Goal: Task Accomplishment & Management: Complete application form

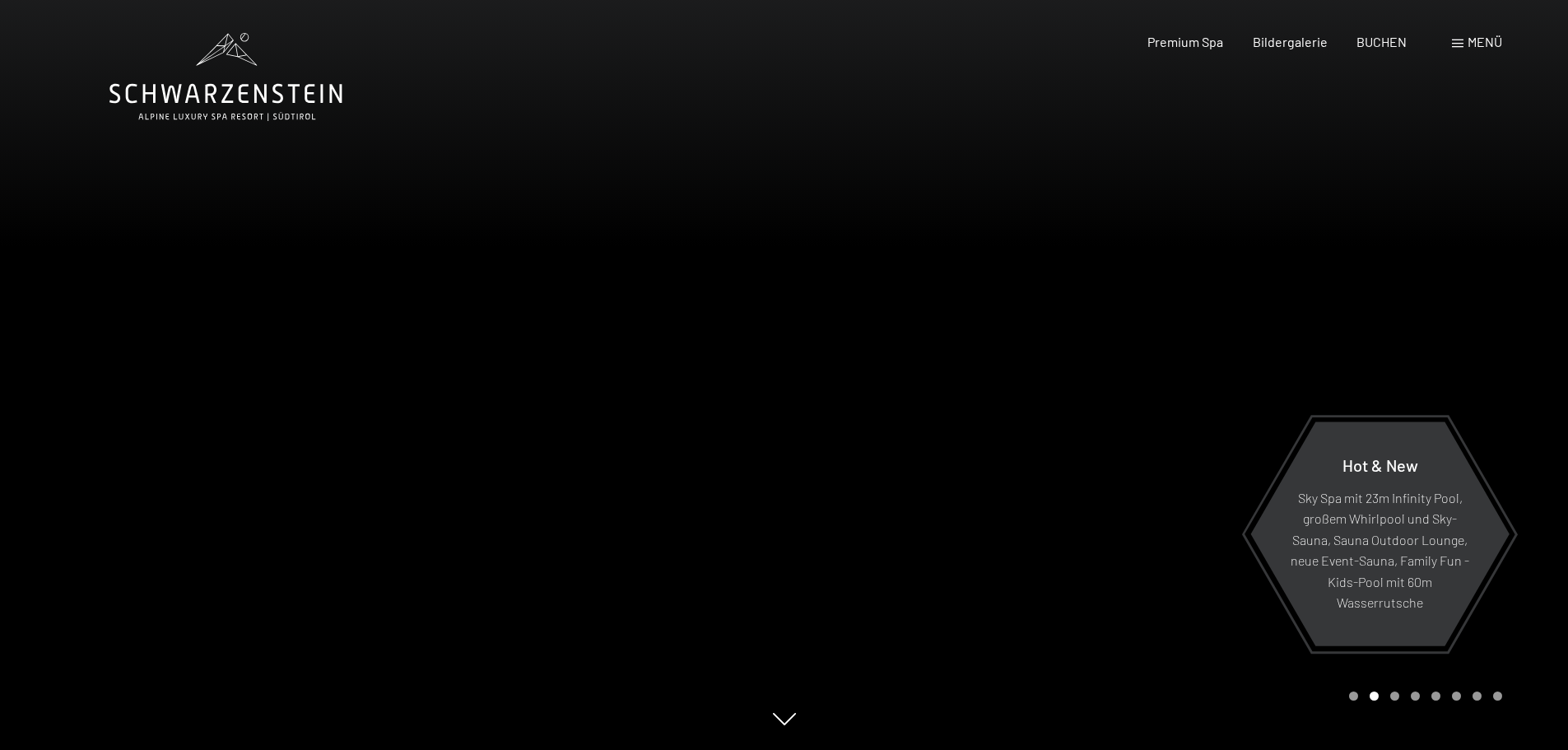
click at [1287, 269] on div at bounding box center [1177, 375] width 784 height 750
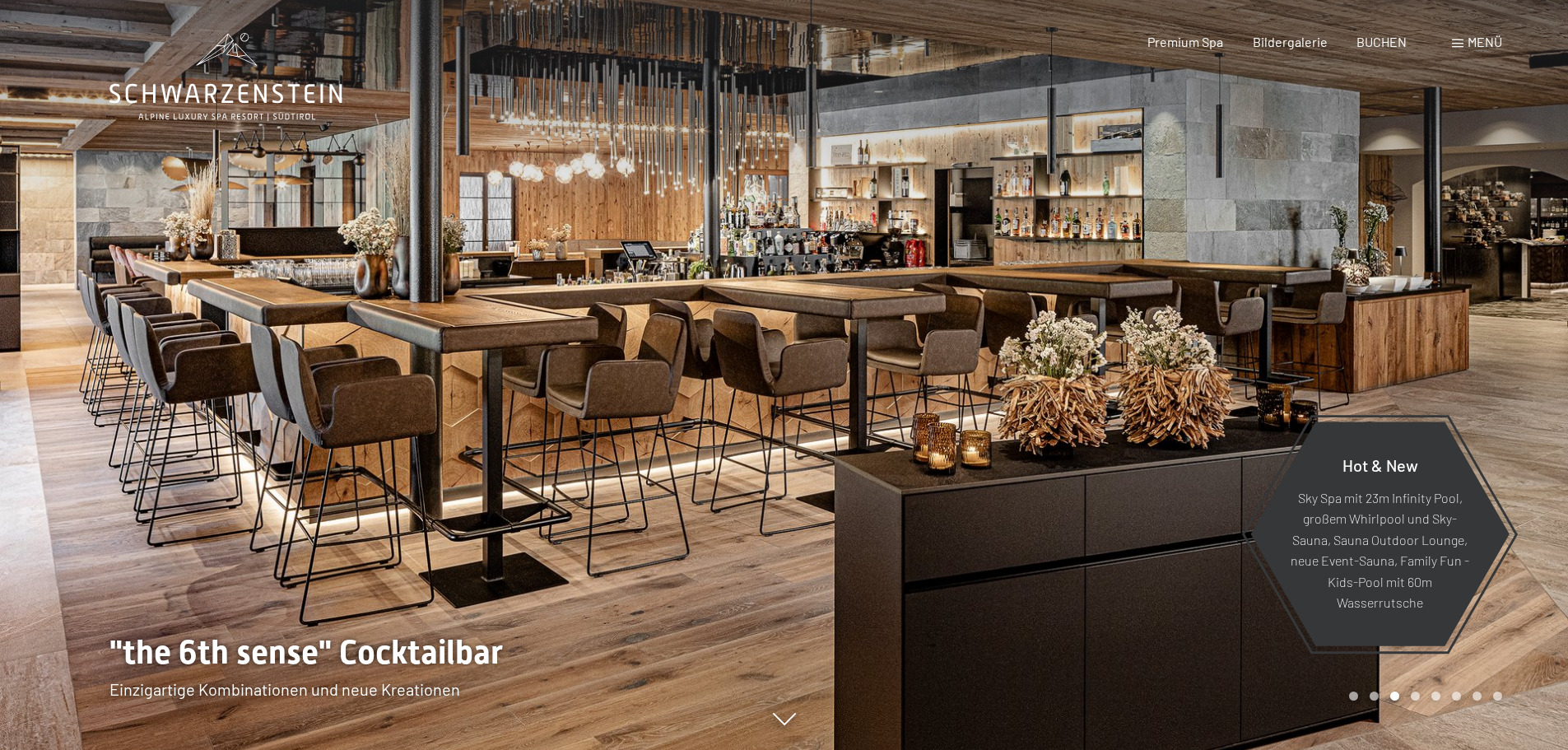
click at [1287, 269] on div at bounding box center [1177, 375] width 784 height 750
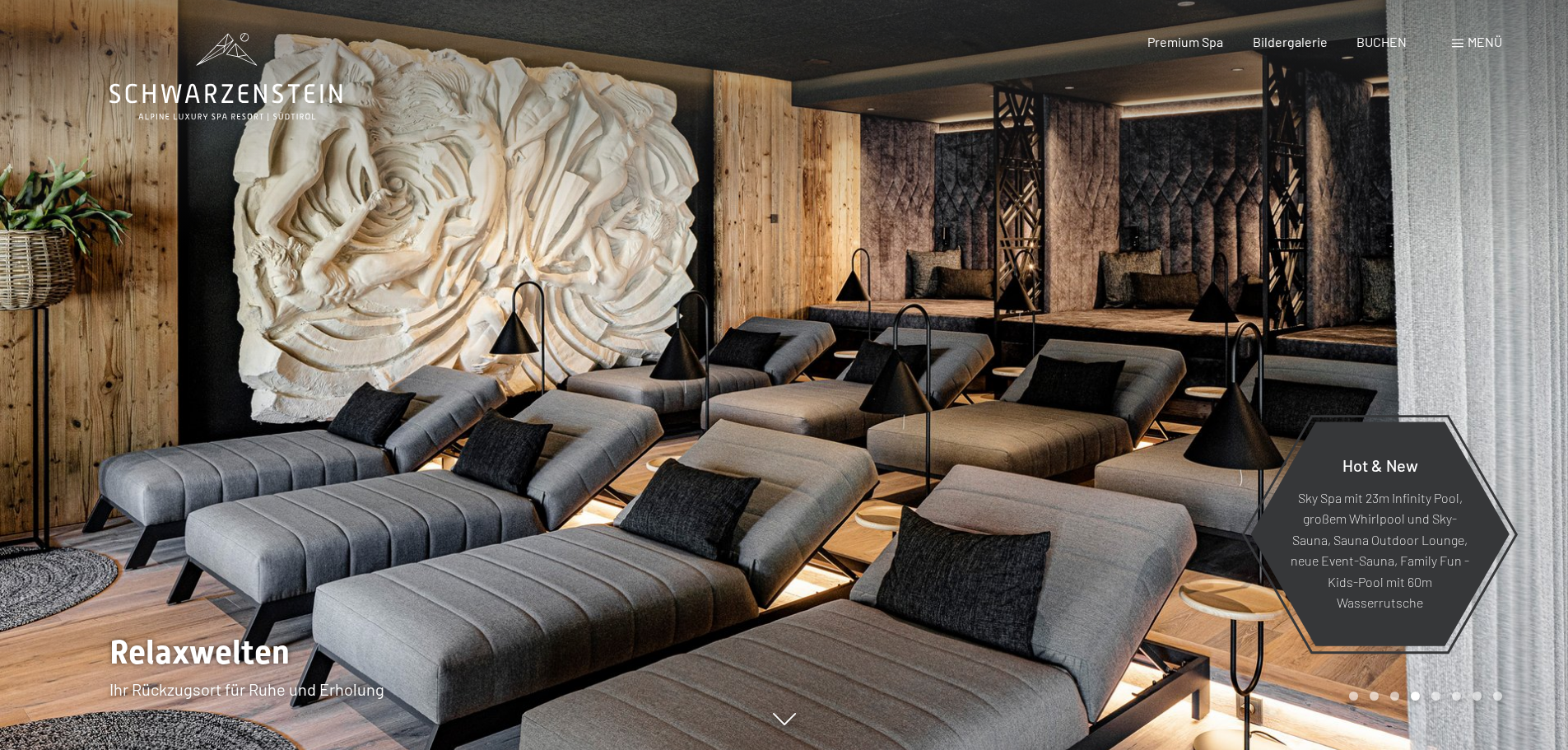
click at [1464, 44] on div "Menü" at bounding box center [1477, 42] width 50 height 18
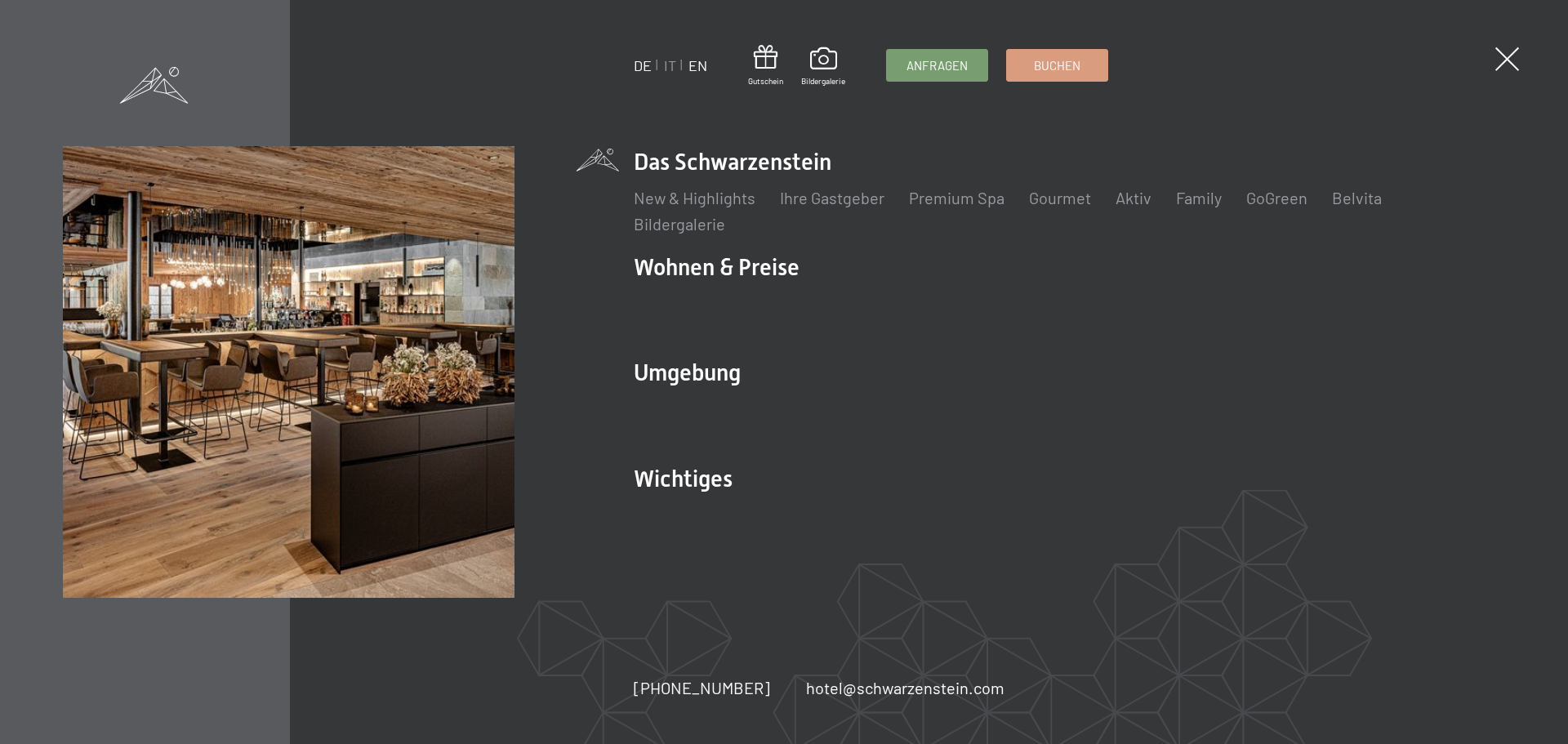
click at [694, 63] on link "EN" at bounding box center [697, 66] width 19 height 18
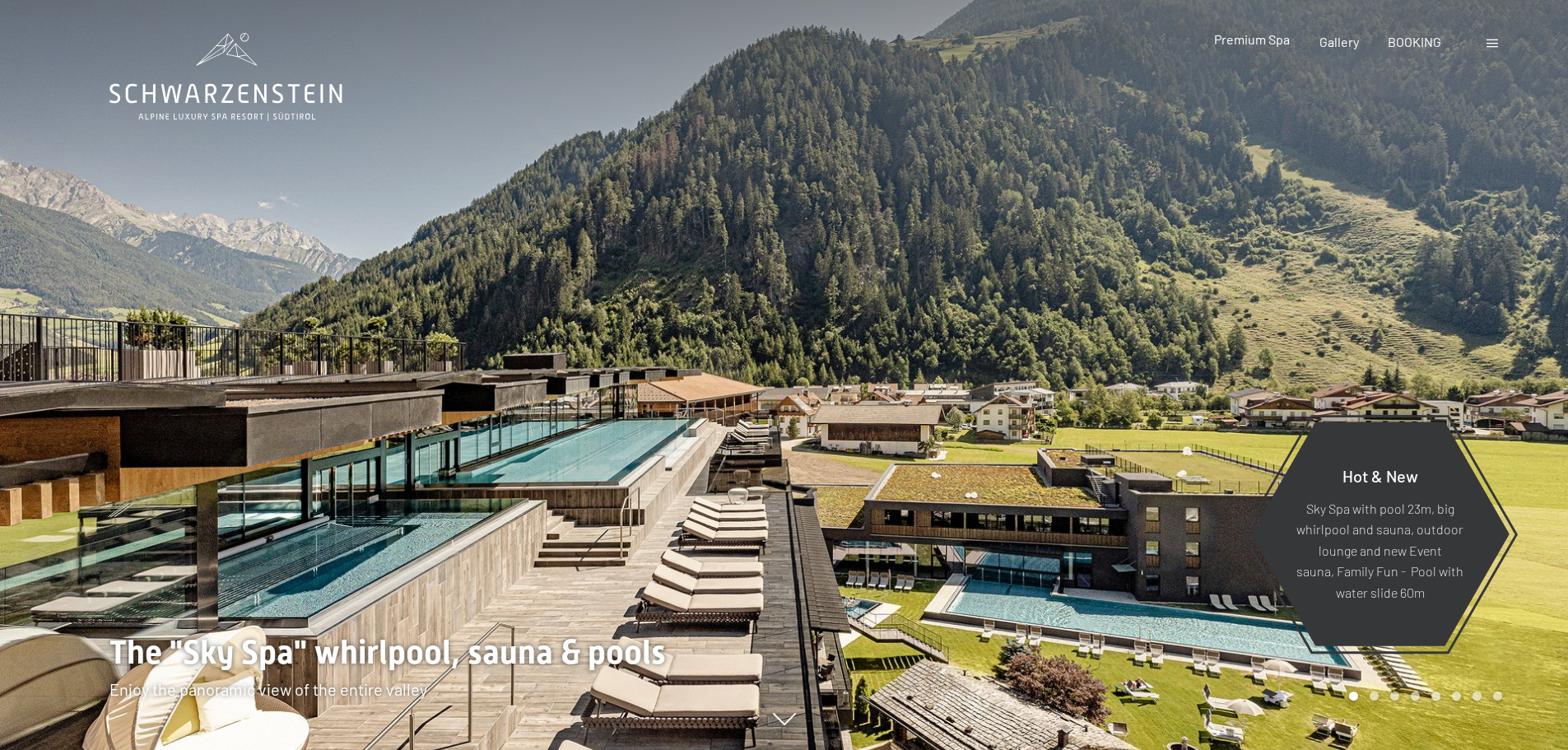
click at [1263, 42] on span "Premium Spa" at bounding box center [1251, 38] width 75 height 15
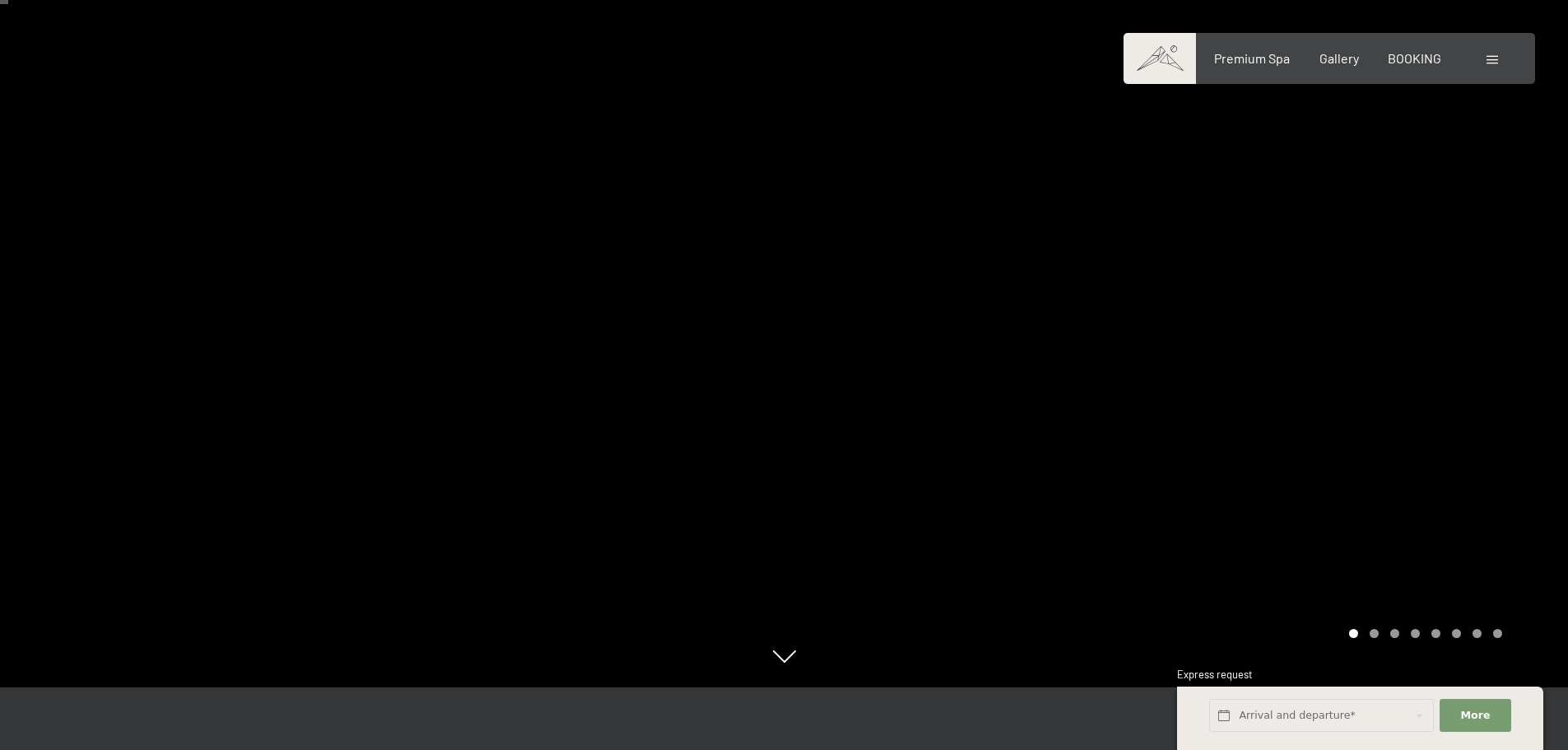
scroll to position [64, 0]
click at [1335, 445] on div at bounding box center [1177, 311] width 784 height 750
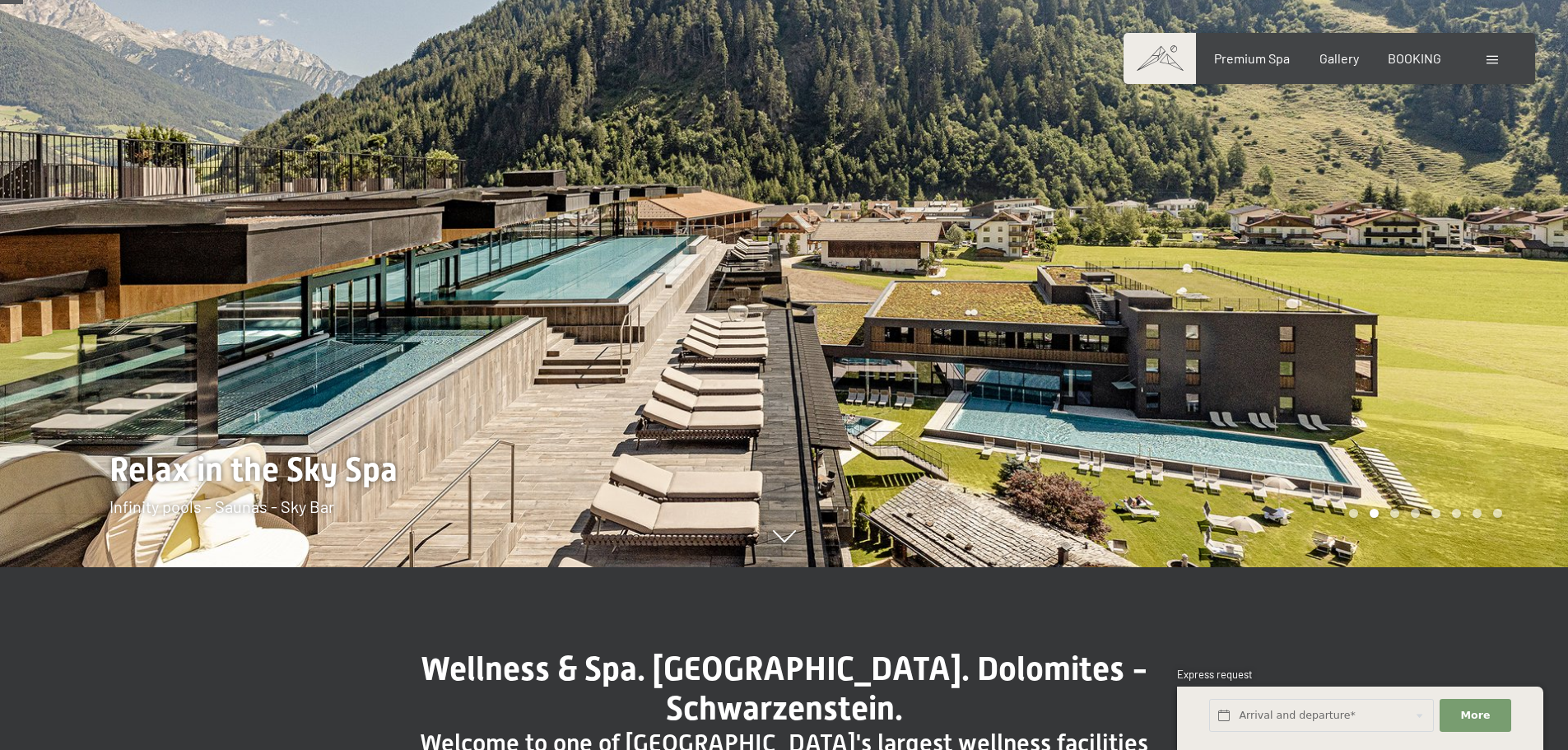
scroll to position [183, 0]
click at [1329, 444] on div at bounding box center [1177, 192] width 784 height 750
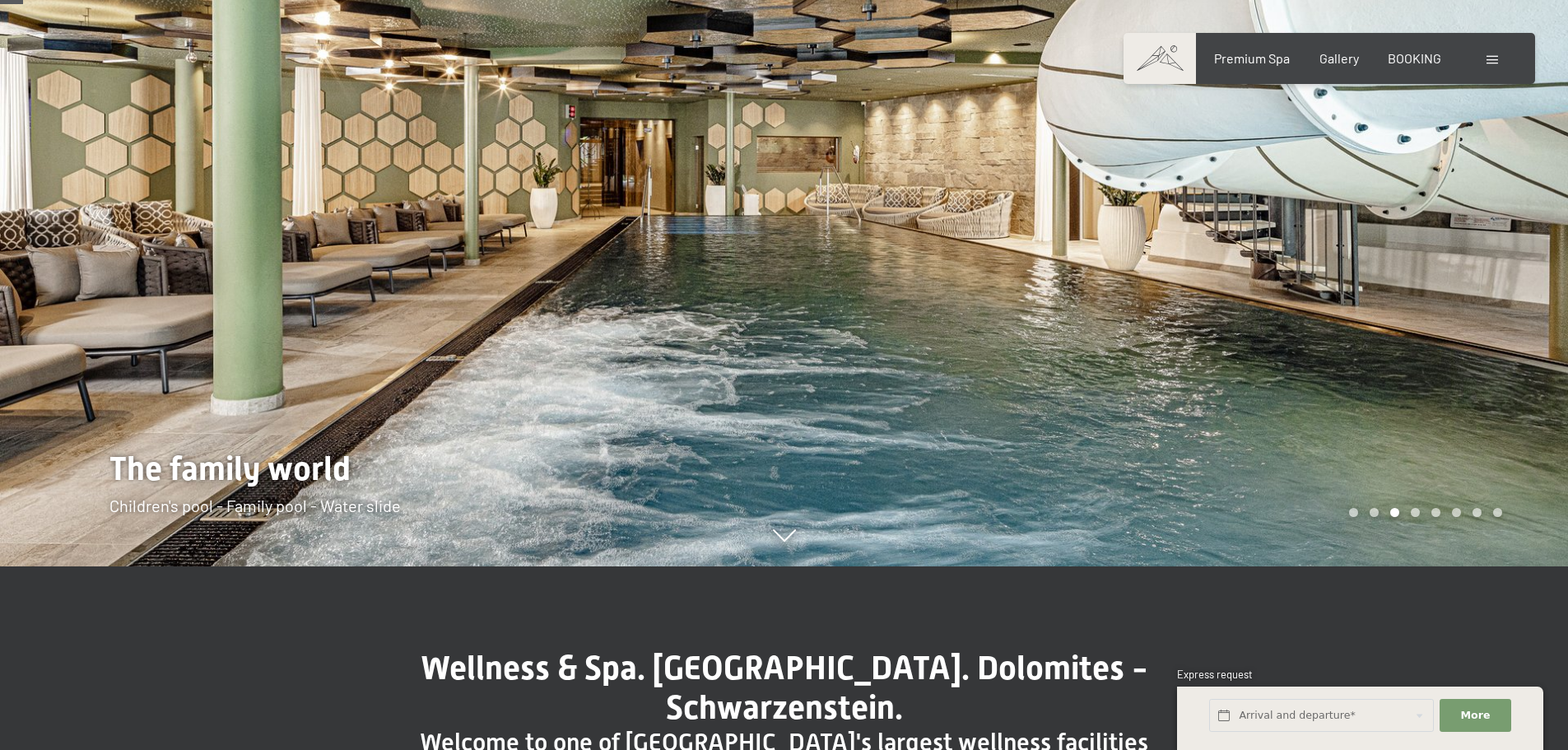
click at [1329, 444] on div at bounding box center [1177, 192] width 784 height 750
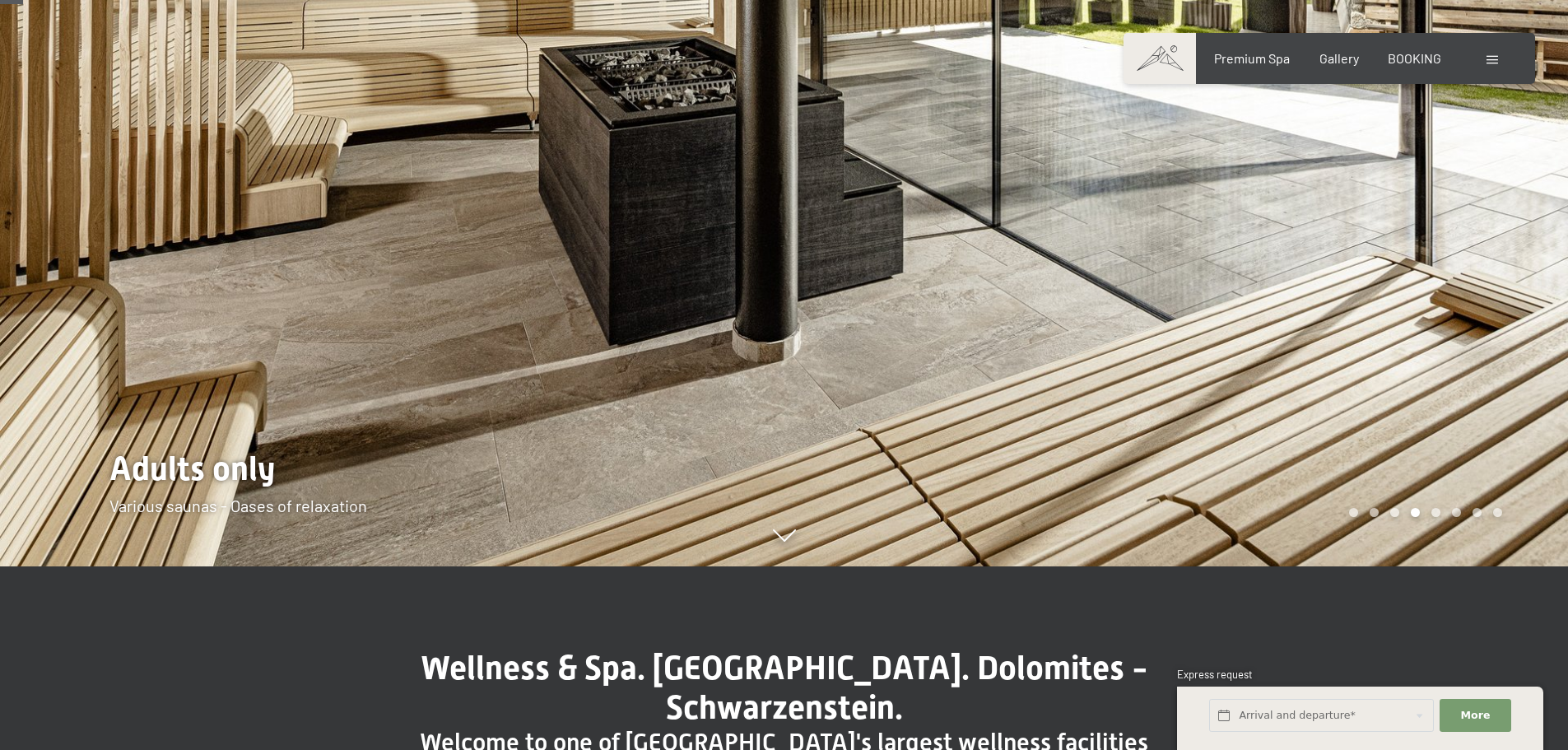
click at [1479, 399] on div at bounding box center [1177, 192] width 784 height 750
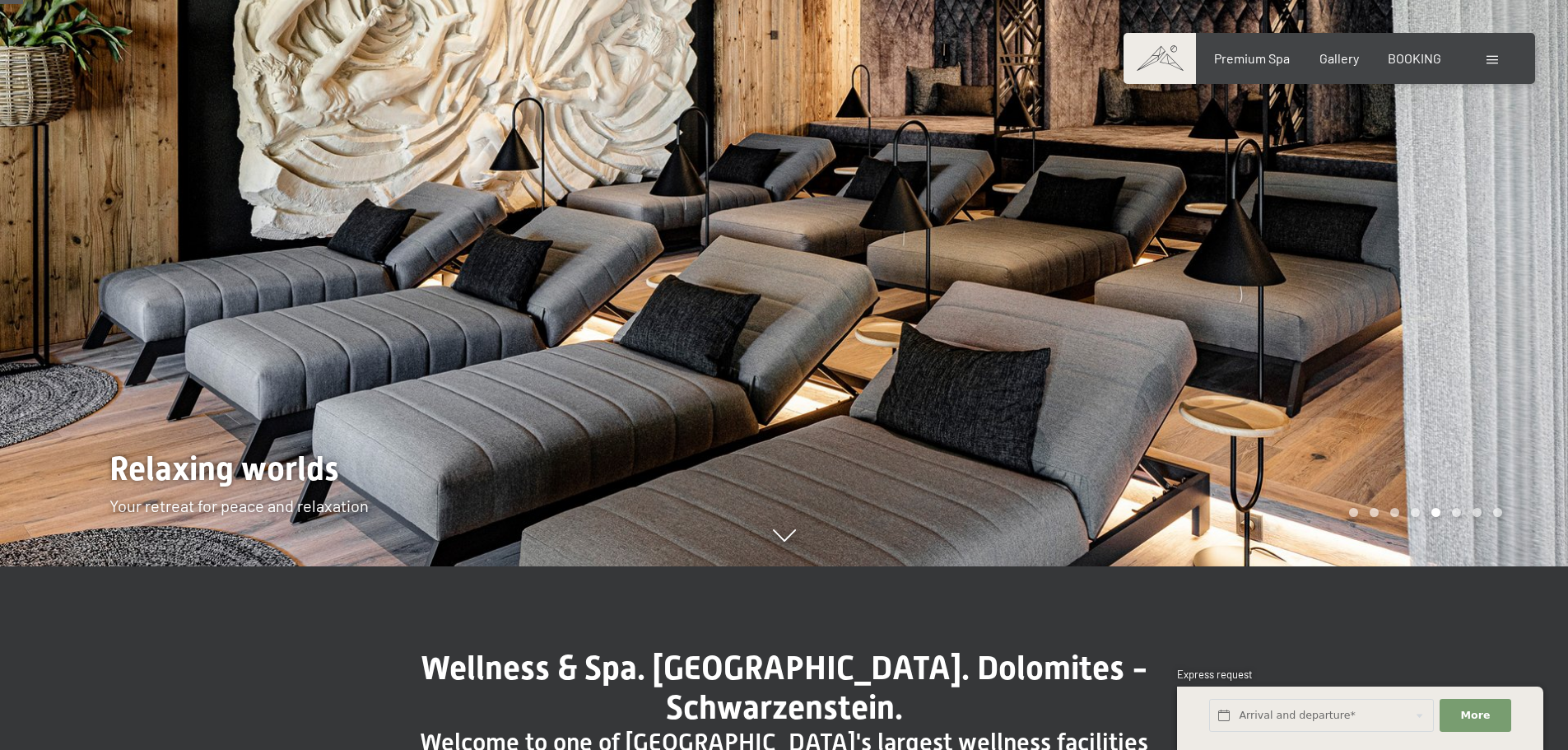
click at [1479, 399] on div at bounding box center [1177, 192] width 784 height 750
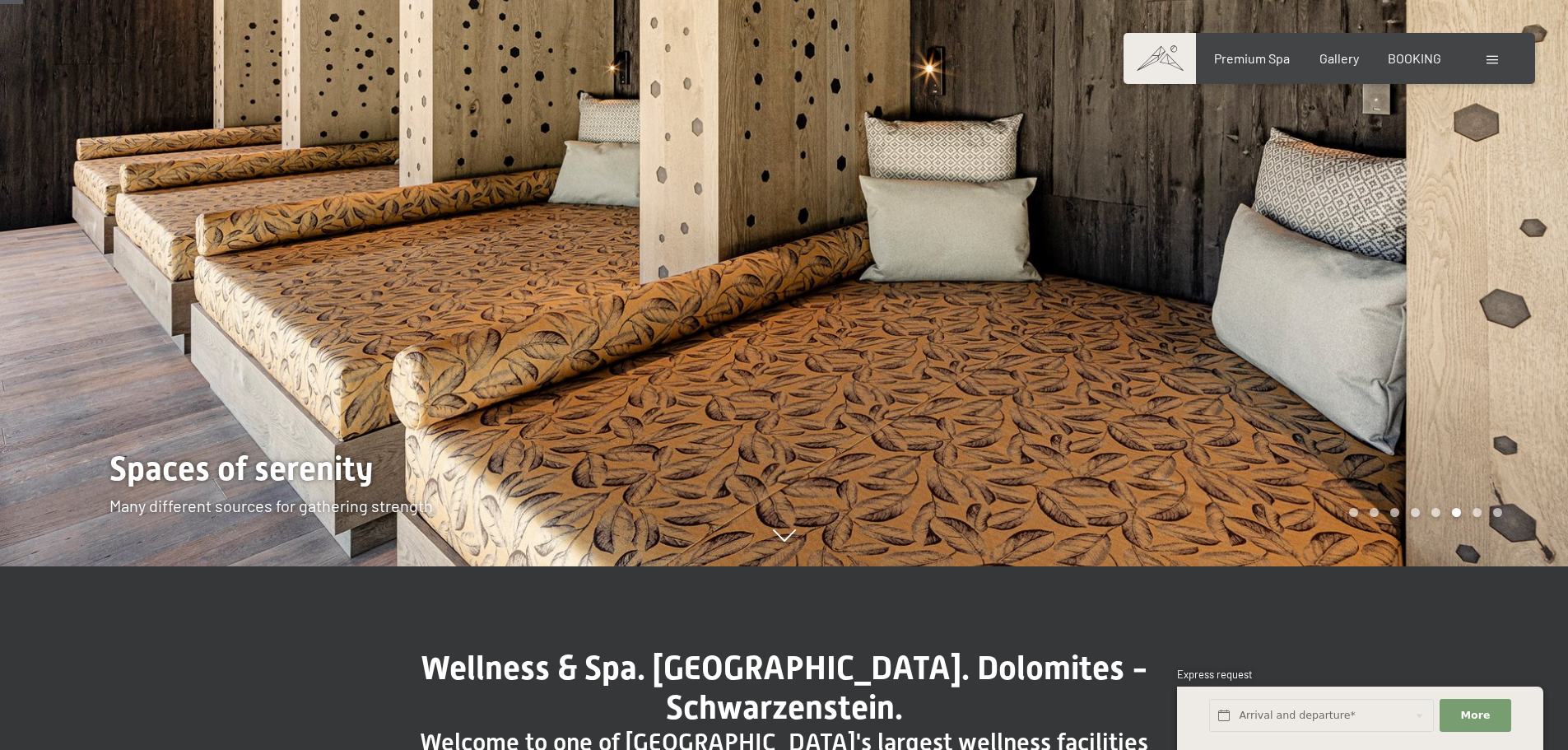
click at [1479, 399] on div at bounding box center [1177, 192] width 784 height 750
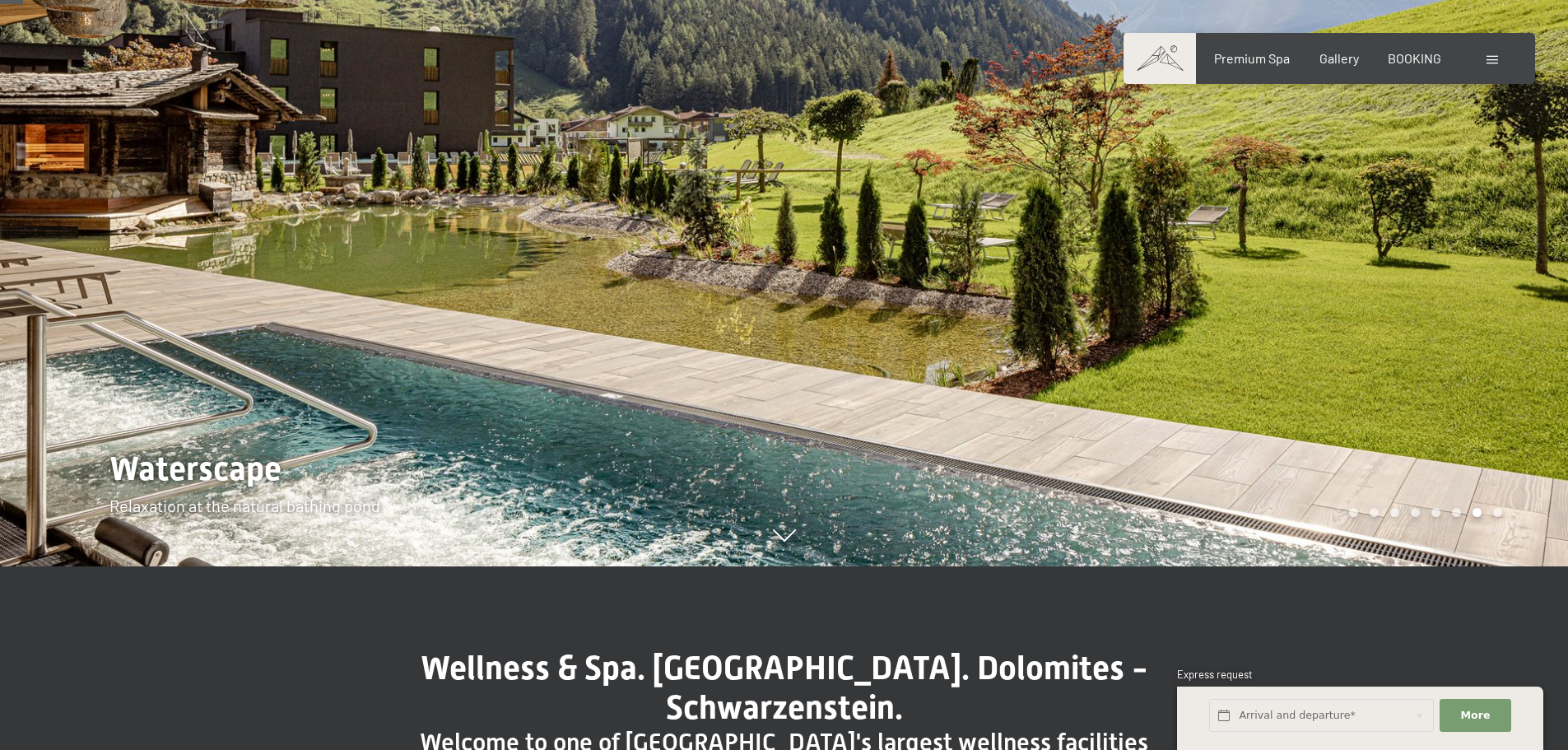
click at [1479, 399] on div at bounding box center [1177, 192] width 784 height 750
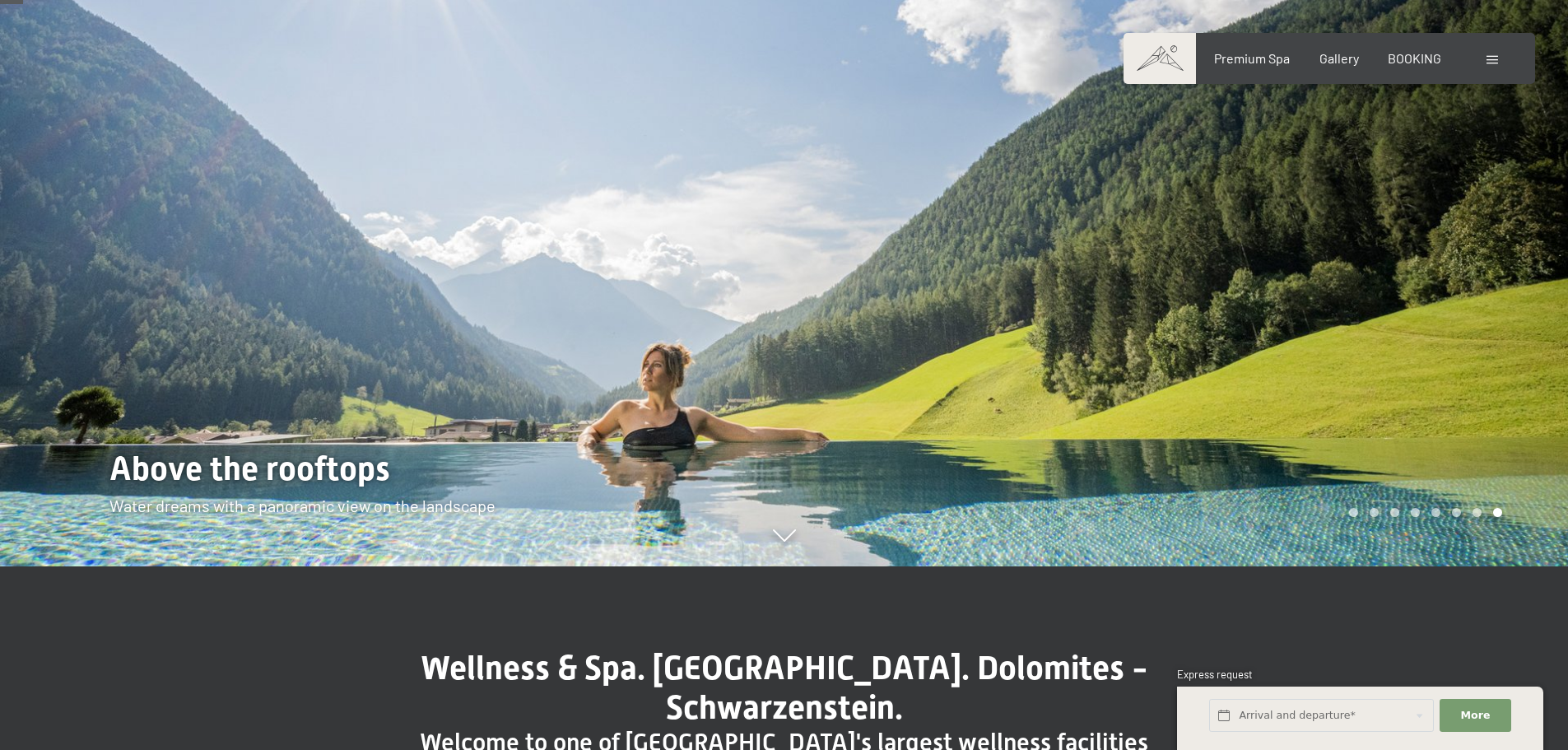
click at [1479, 399] on div at bounding box center [1177, 192] width 784 height 750
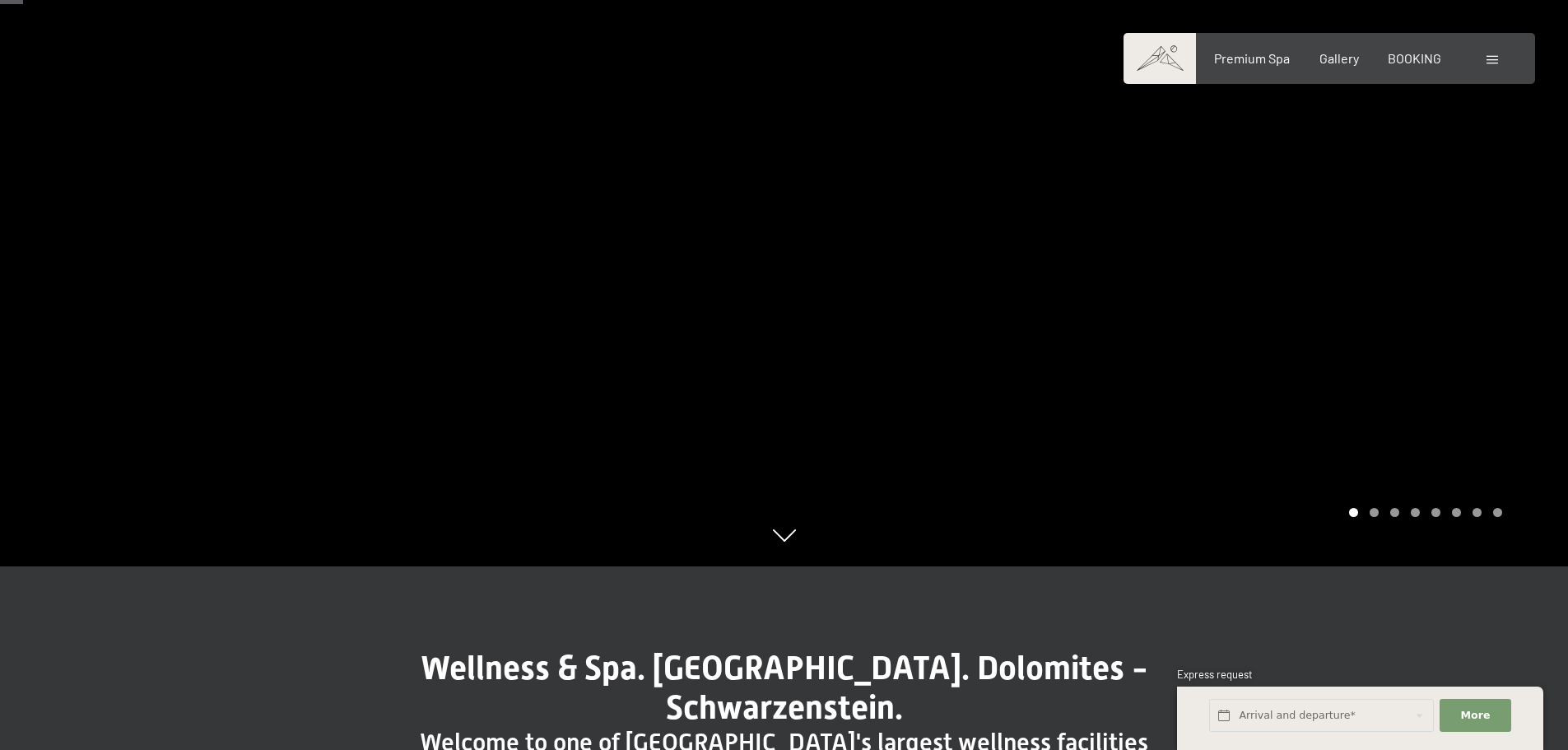
click at [1479, 399] on div at bounding box center [1177, 192] width 784 height 750
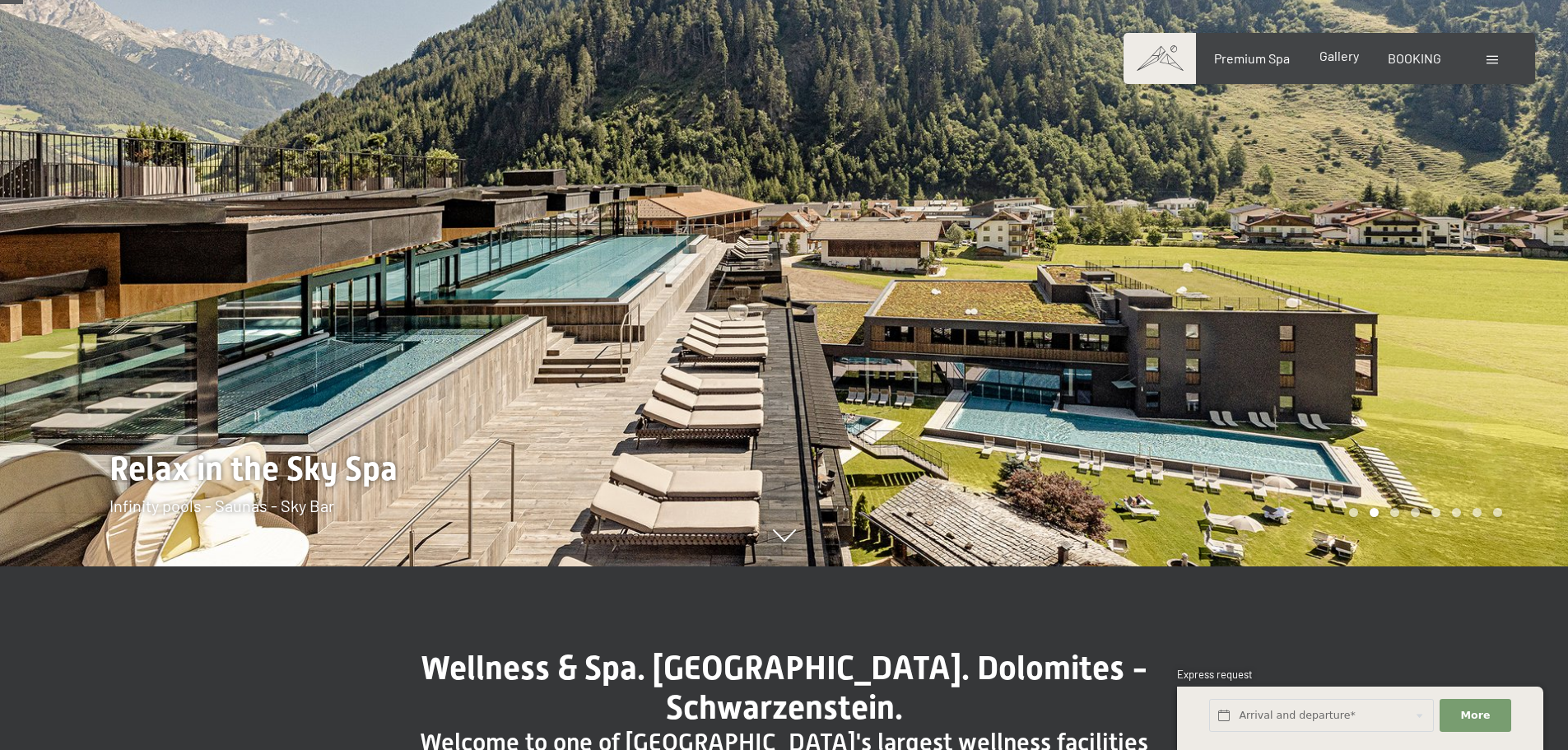
click at [1346, 60] on span "Gallery" at bounding box center [1340, 55] width 40 height 15
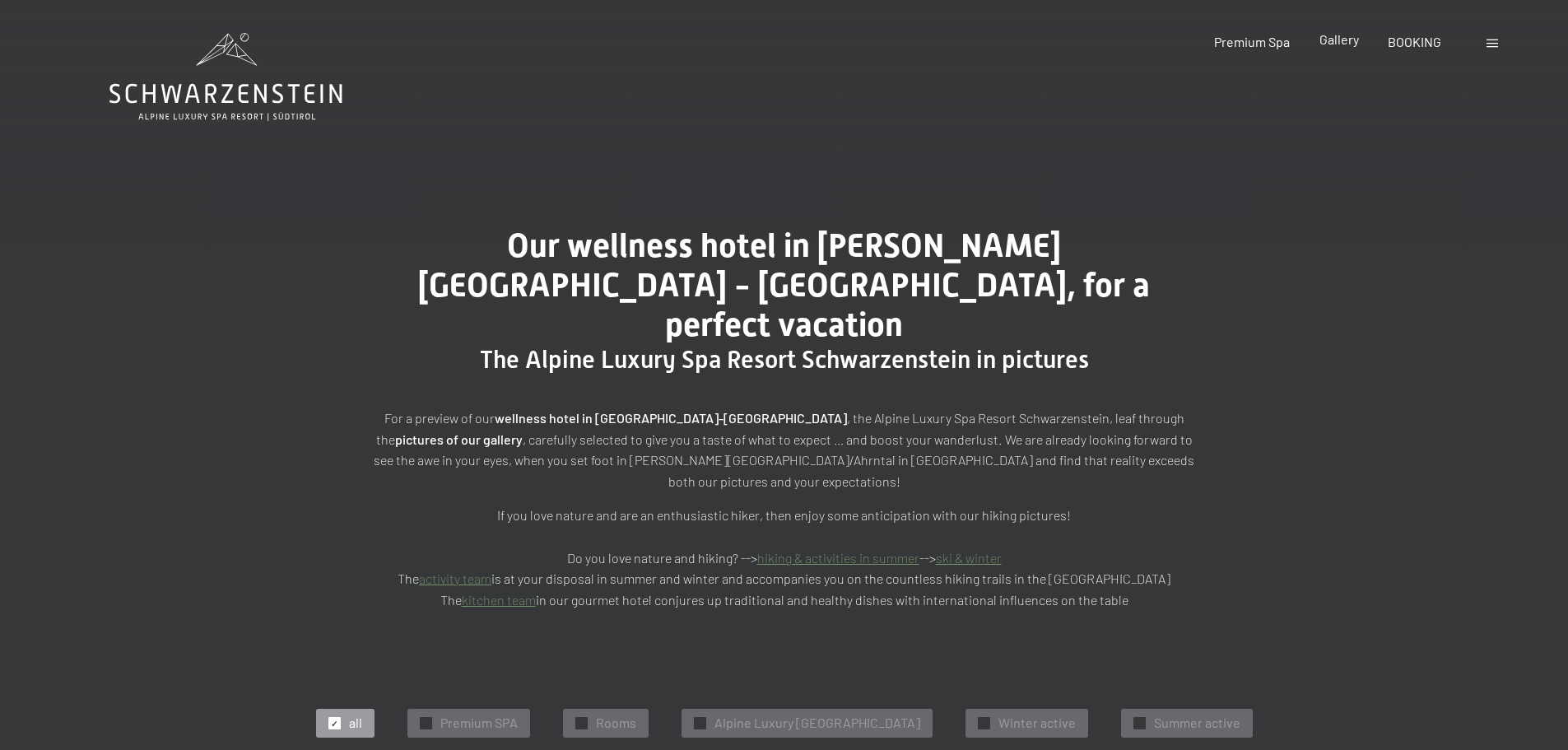
click at [1338, 39] on span "Gallery" at bounding box center [1340, 38] width 40 height 15
click at [1499, 45] on div at bounding box center [1494, 42] width 15 height 18
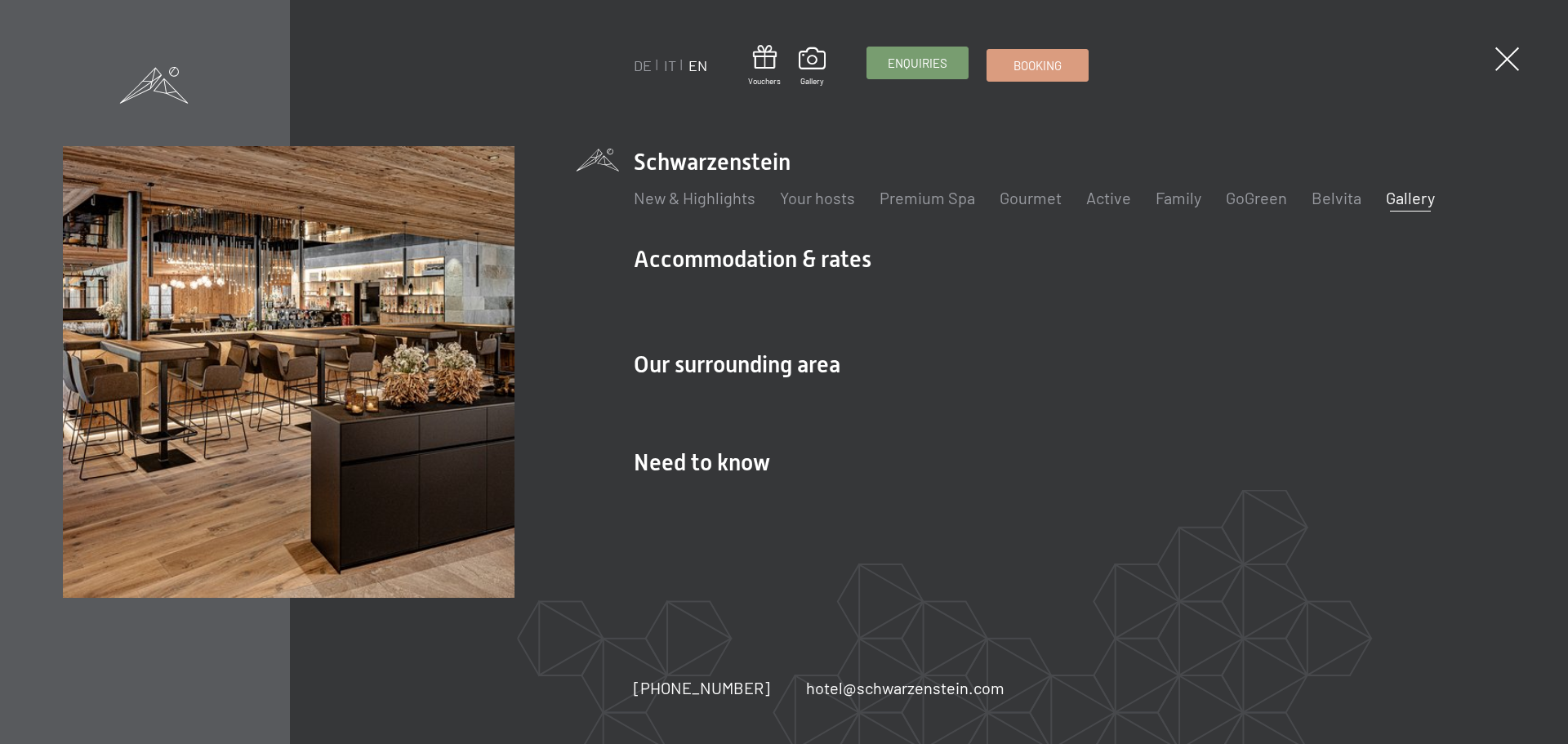
click at [911, 62] on span "Enquiries" at bounding box center [918, 63] width 59 height 17
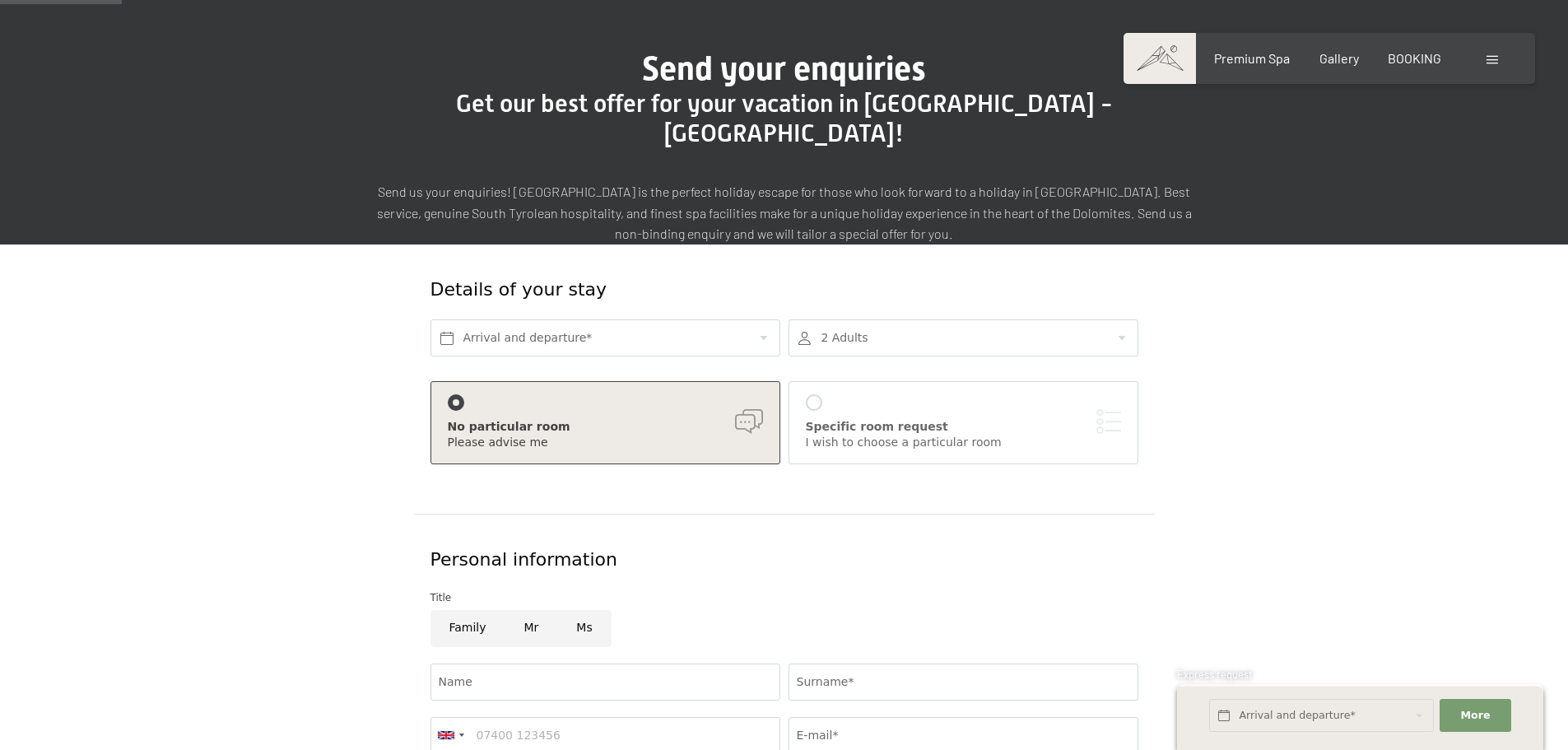
scroll to position [116, 0]
click at [698, 319] on input "text" at bounding box center [605, 337] width 350 height 37
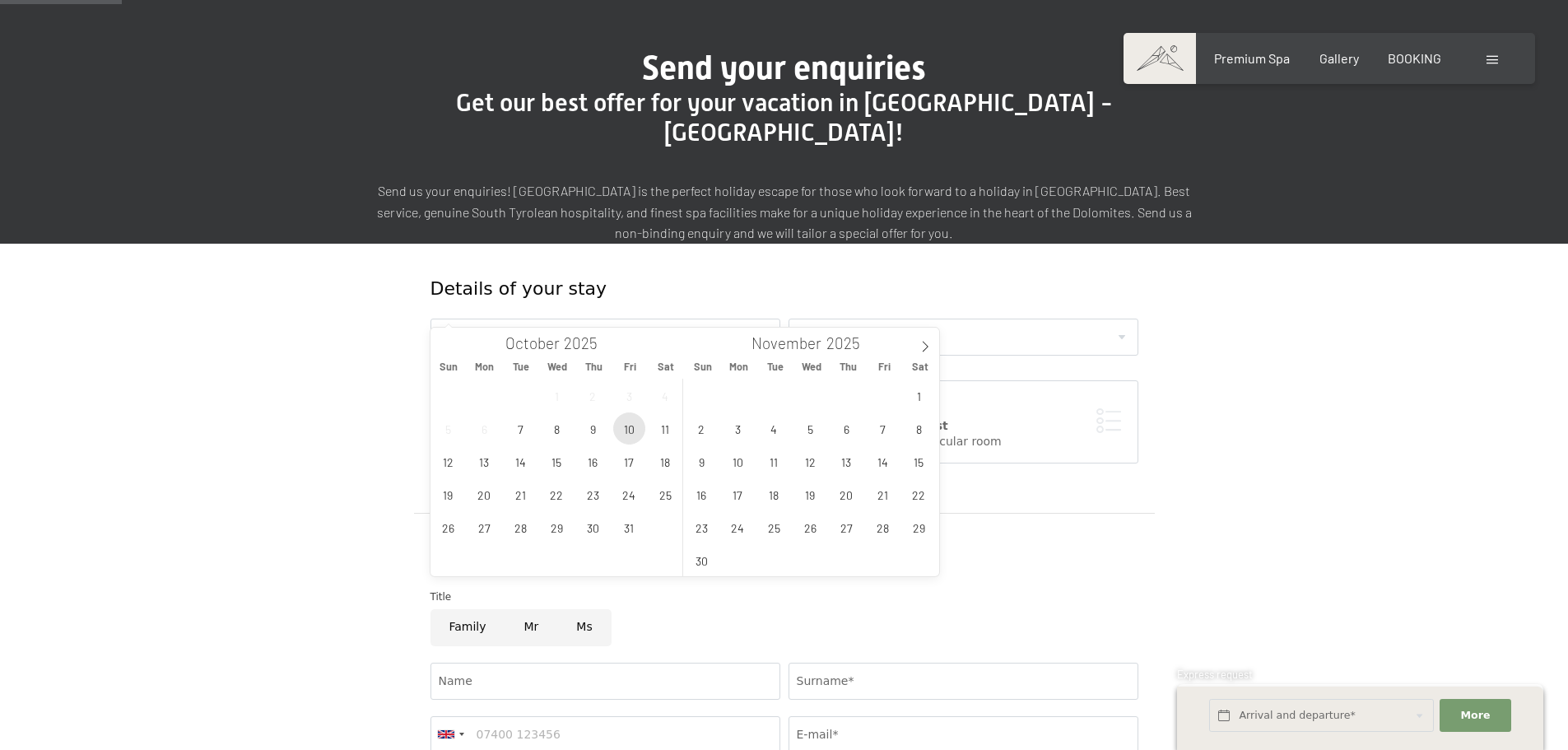
click at [627, 430] on span "10" at bounding box center [629, 428] width 32 height 32
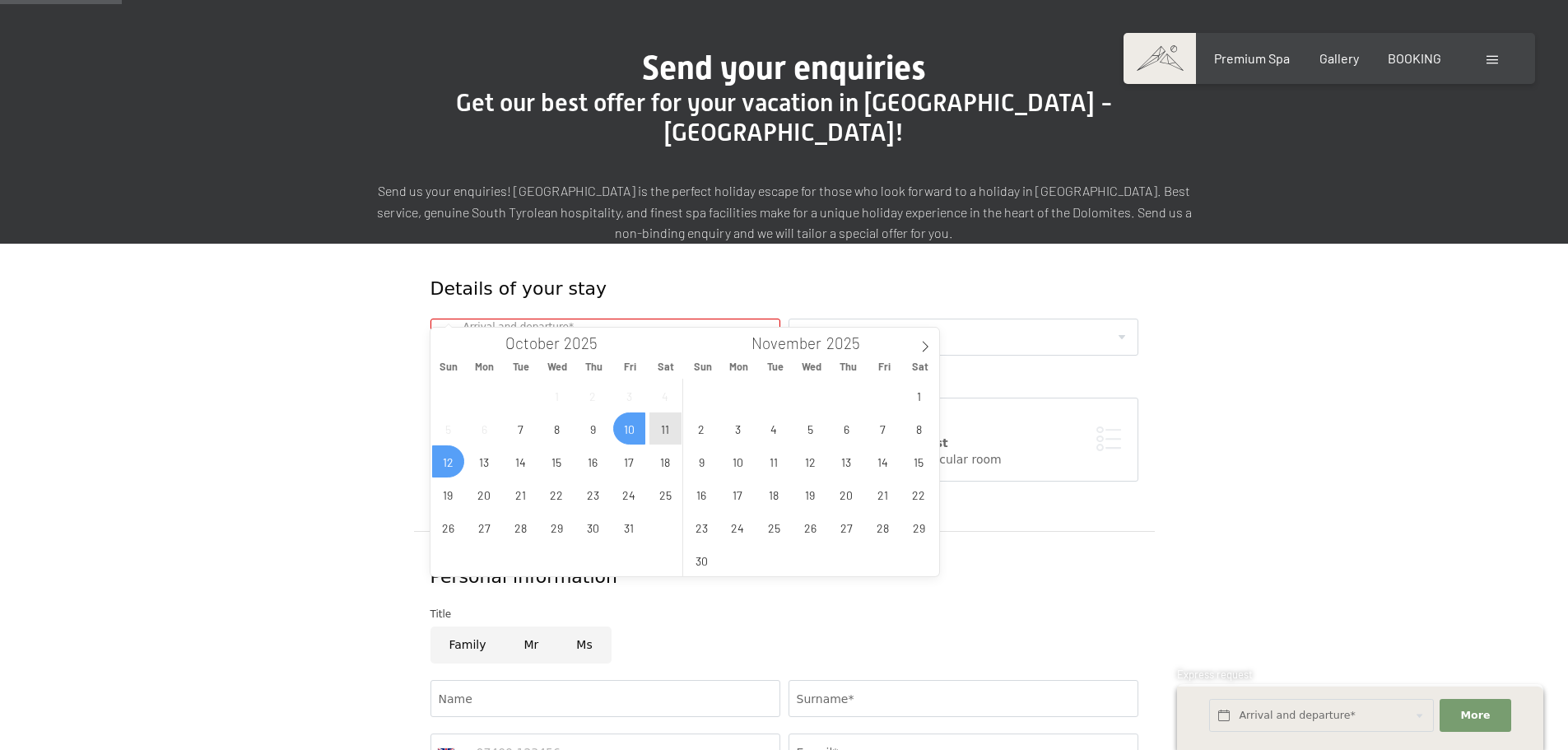
click at [449, 469] on span "12" at bounding box center [448, 461] width 32 height 32
type input "Fri. 10/10/2025 - Sun. 12/10/2025"
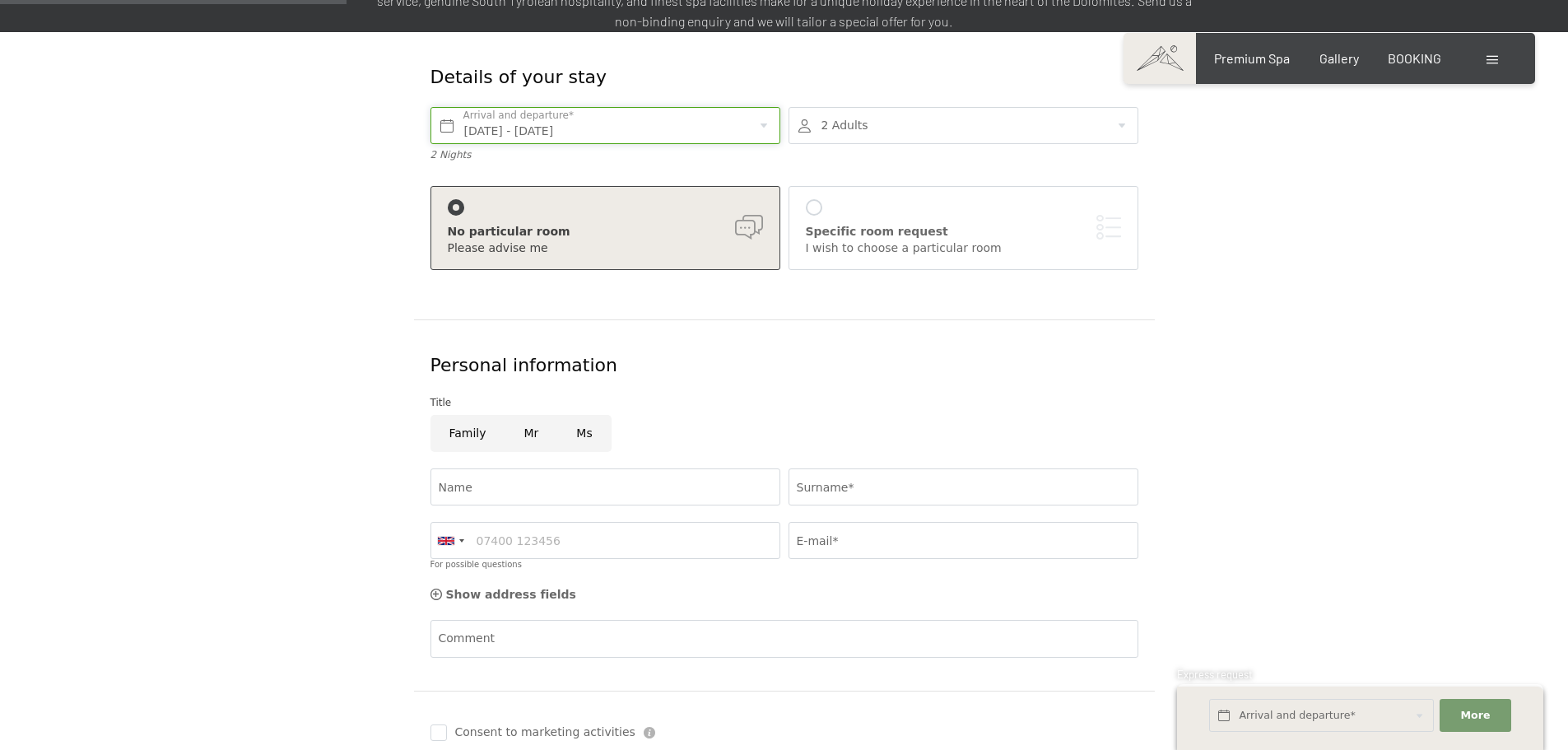
scroll to position [338, 0]
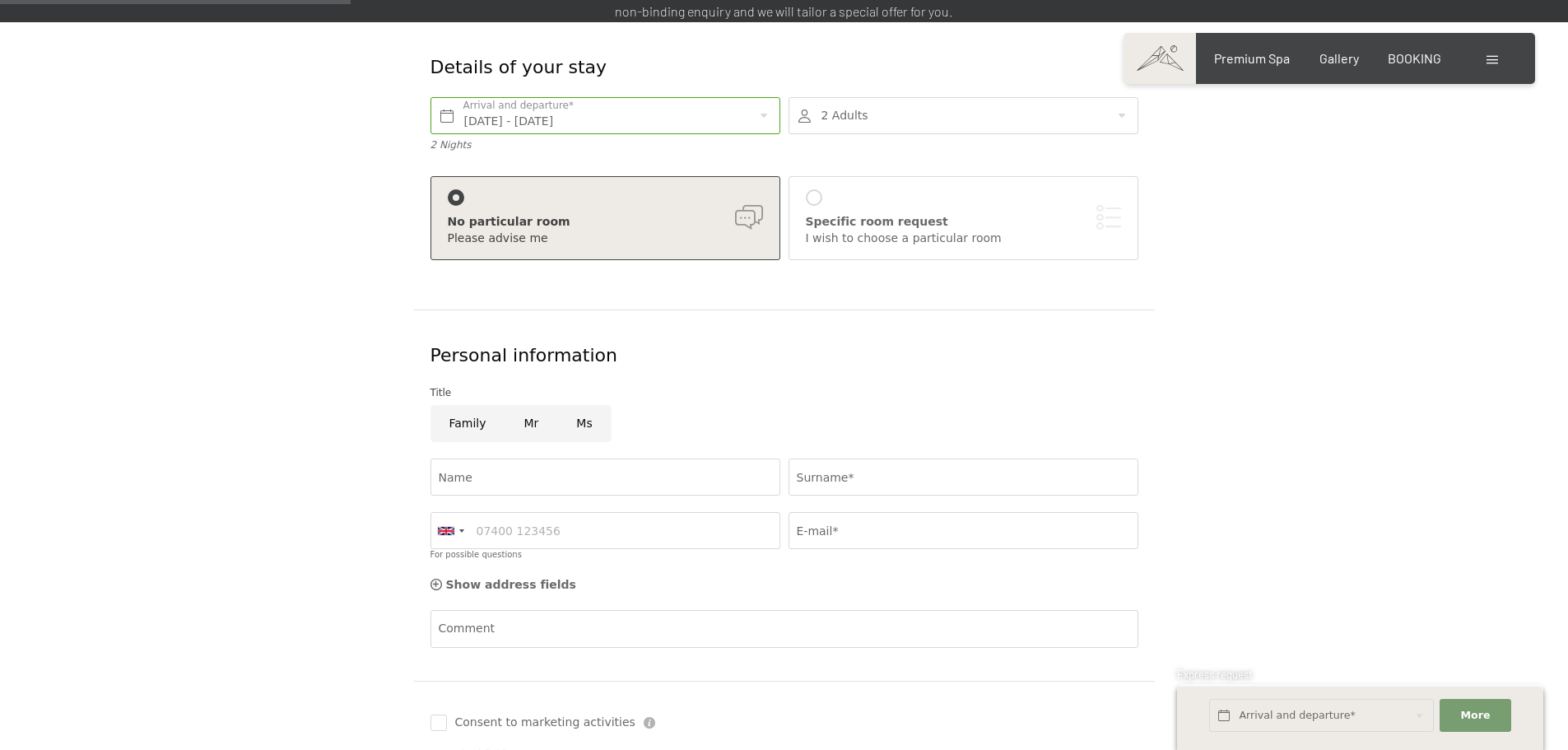
click at [533, 405] on input "Mr" at bounding box center [532, 423] width 53 height 37
radio input "true"
click at [574, 459] on input "Name" at bounding box center [605, 477] width 350 height 37
type input "Blaz"
type input "Gasperlin"
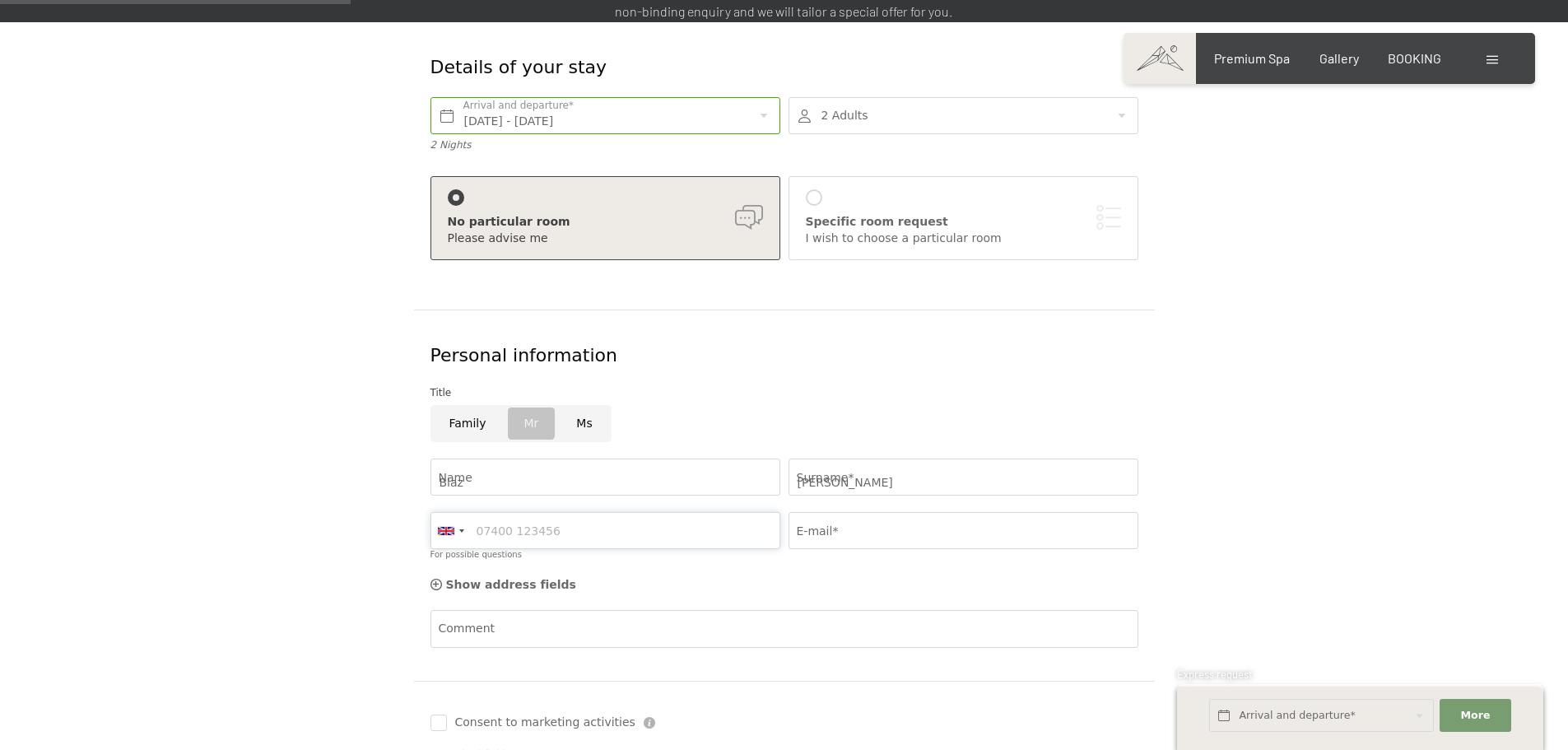
type input "031584444"
type input "blaz.gasperlin@t-2.net"
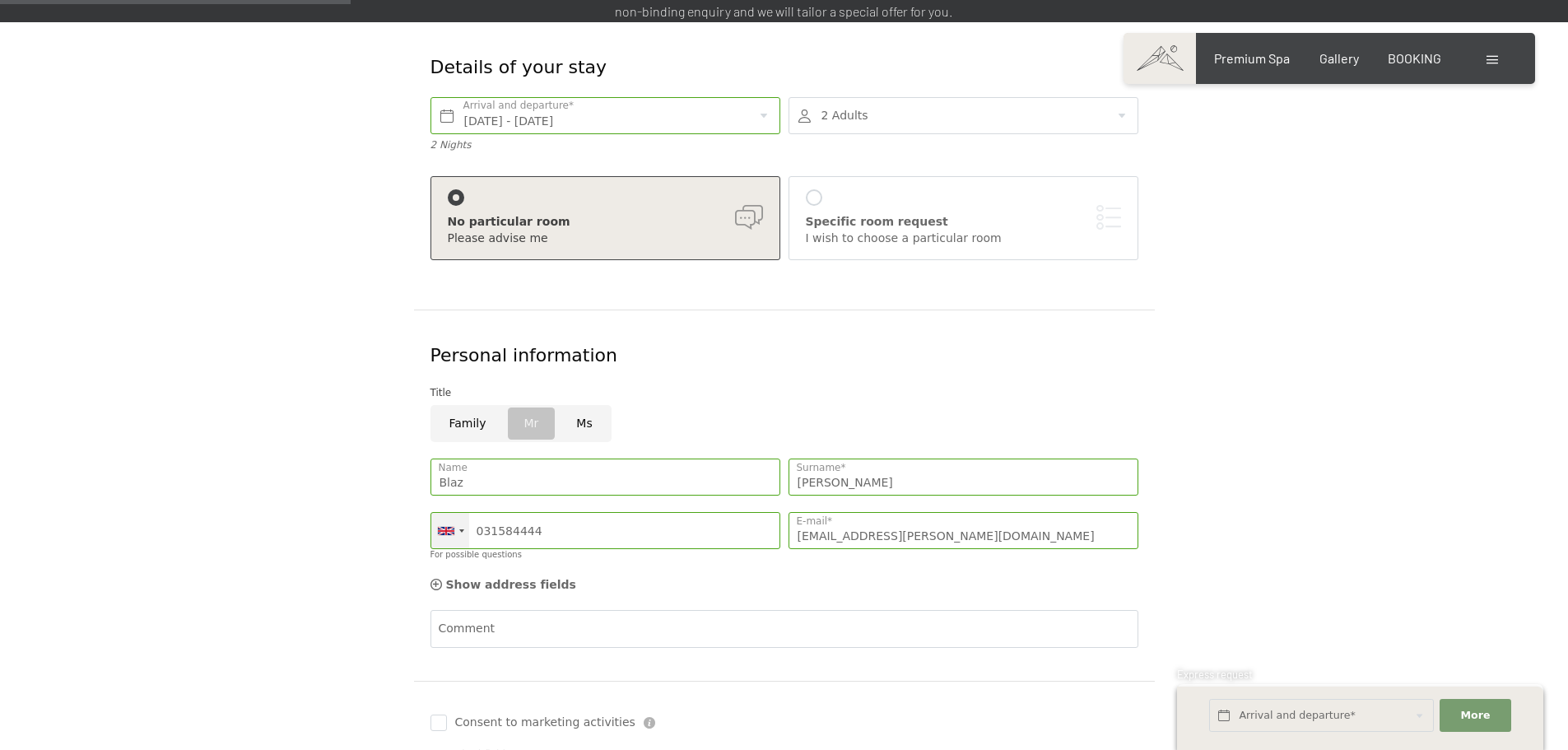
click at [461, 529] on div at bounding box center [461, 531] width 5 height 4
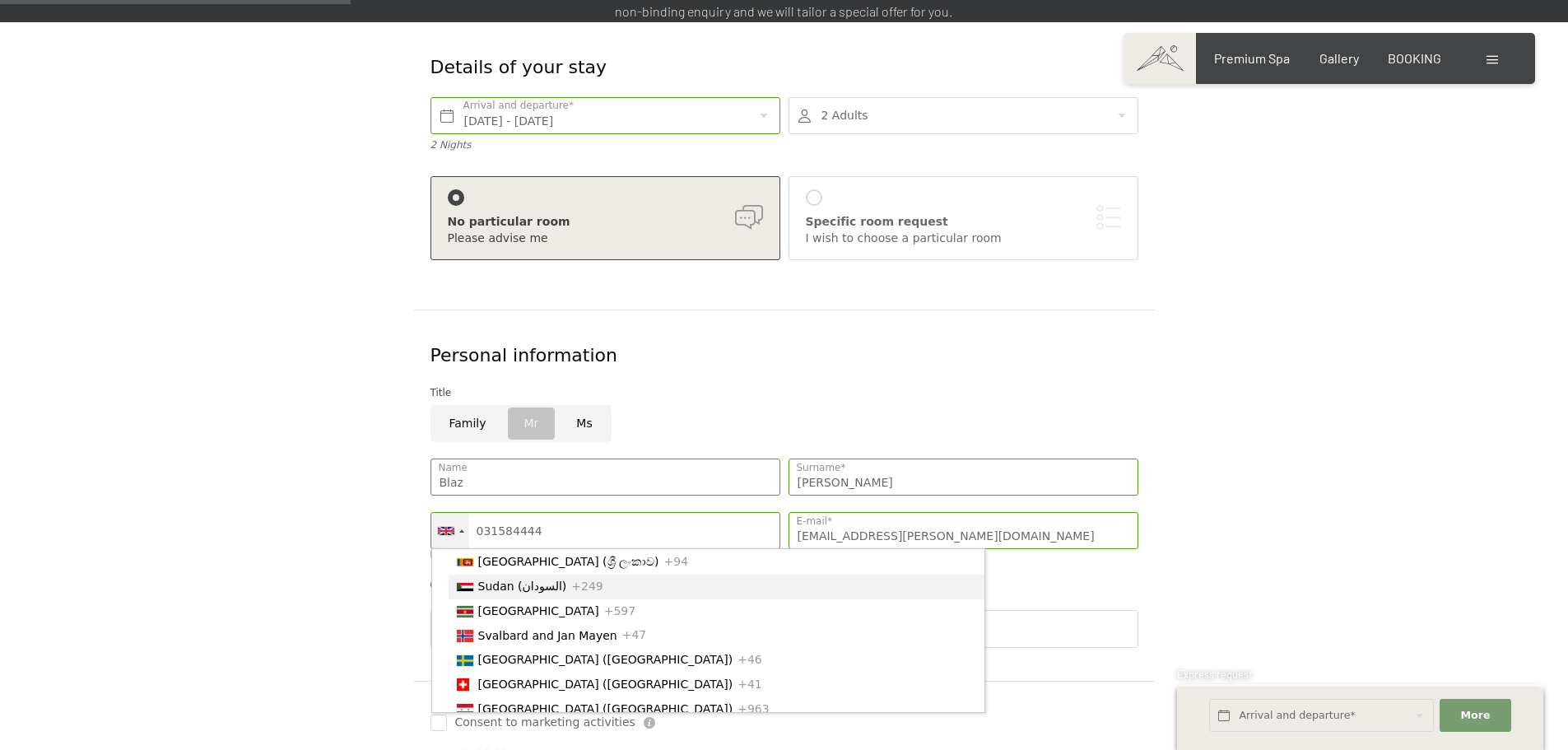
scroll to position [5130, 0]
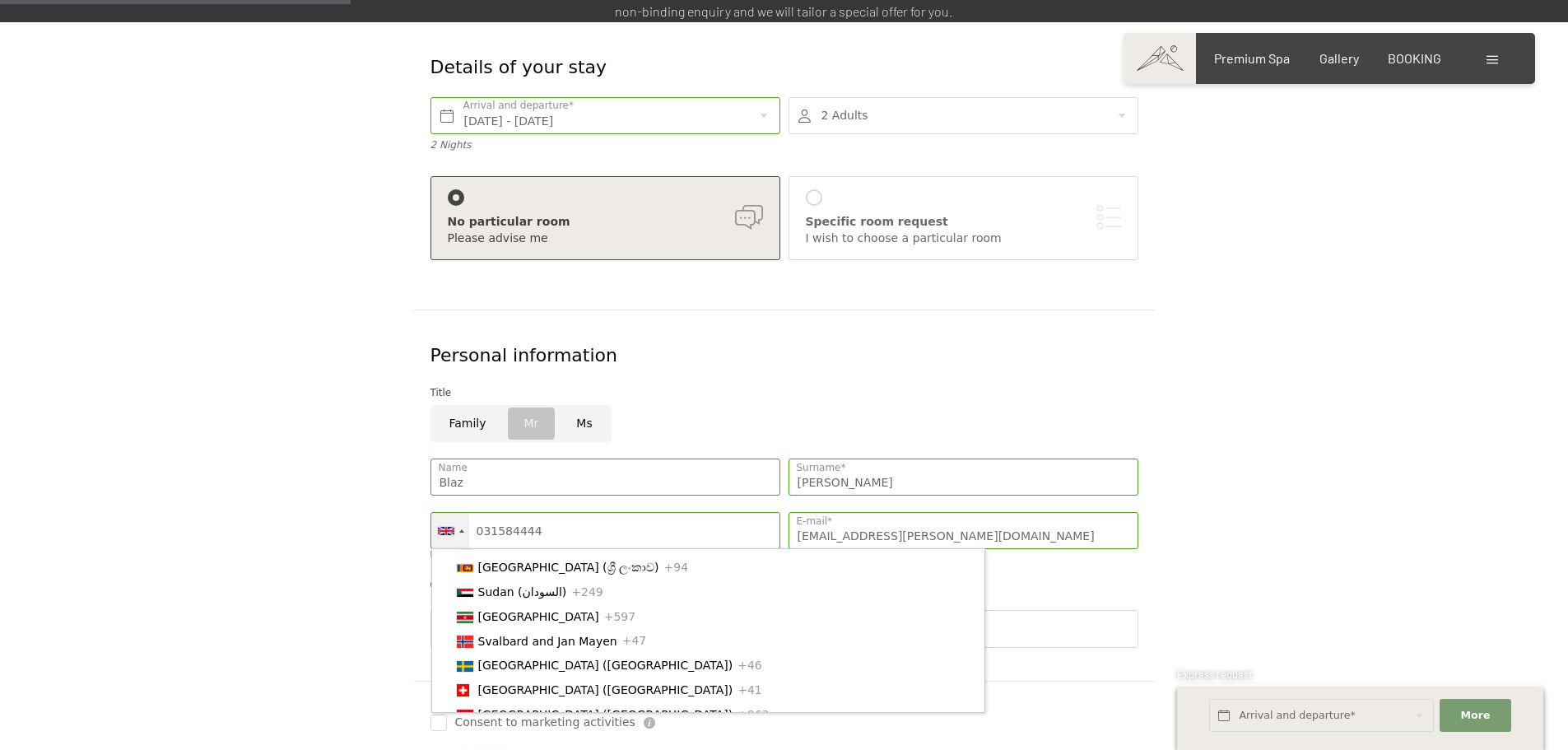
click at [498, 402] on span "[GEOGRAPHIC_DATA] ([GEOGRAPHIC_DATA])" at bounding box center [606, 396] width 255 height 14
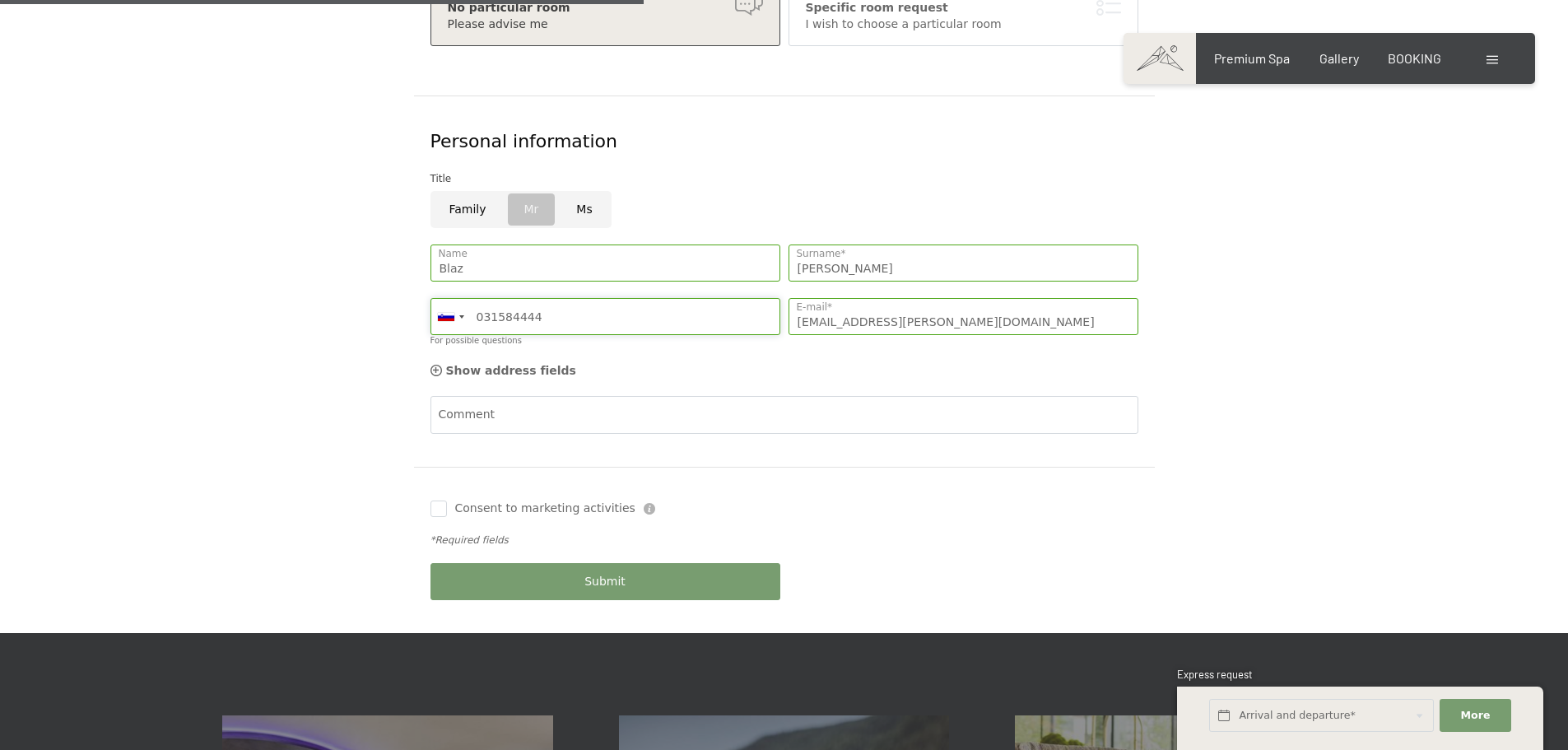
scroll to position [622, 0]
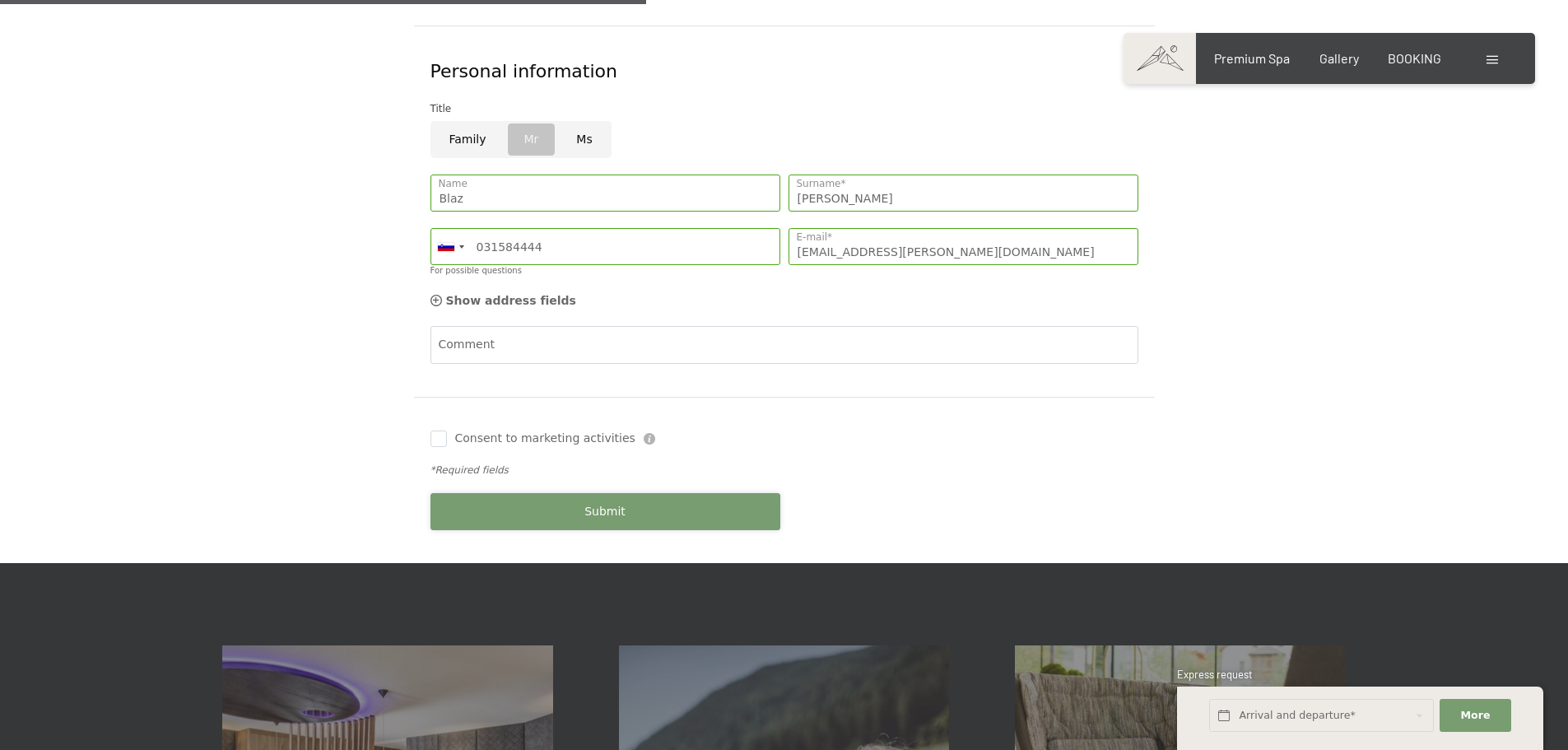
click at [582, 493] on button "Submit" at bounding box center [605, 511] width 350 height 37
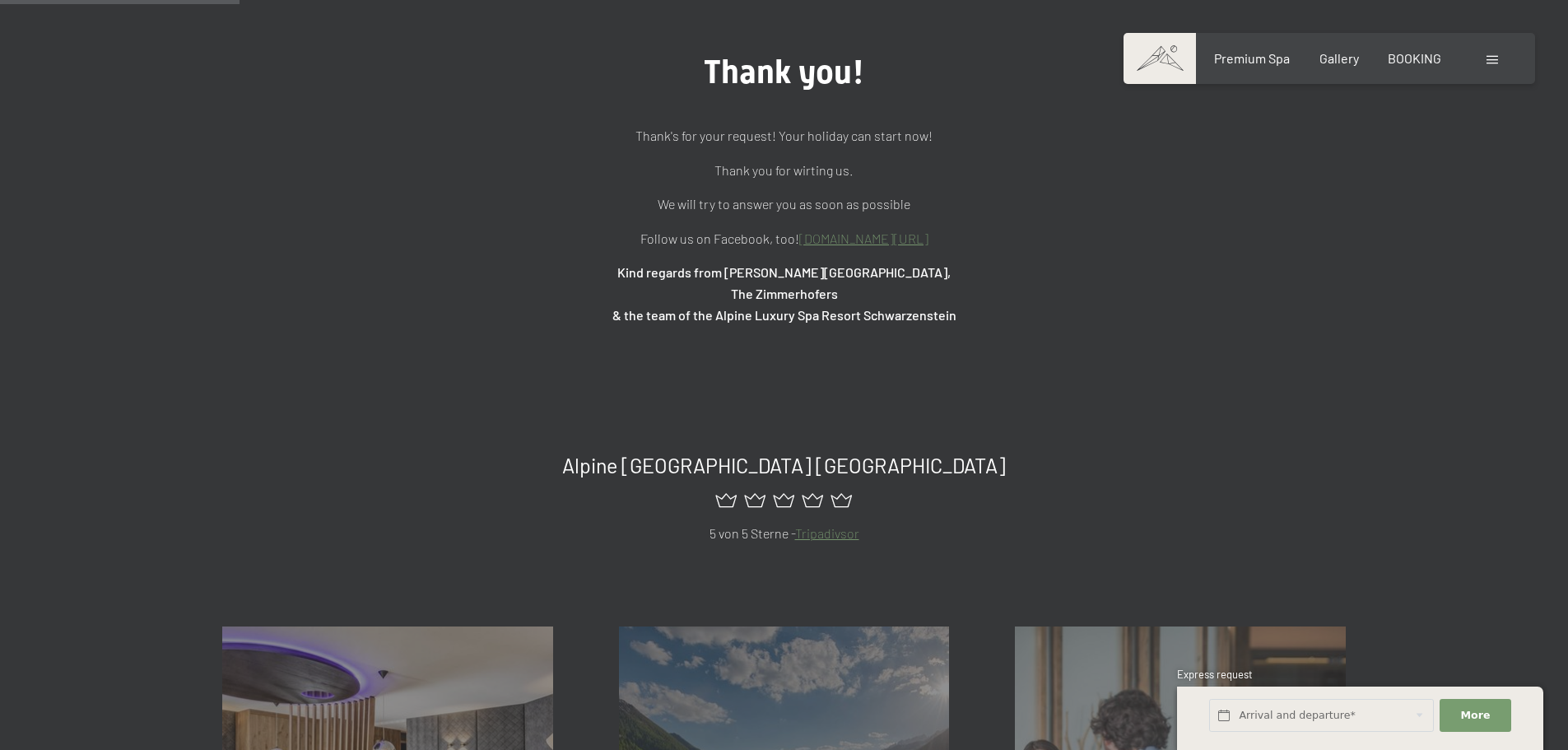
scroll to position [197, 0]
